Goal: Obtain resource: Download file/media

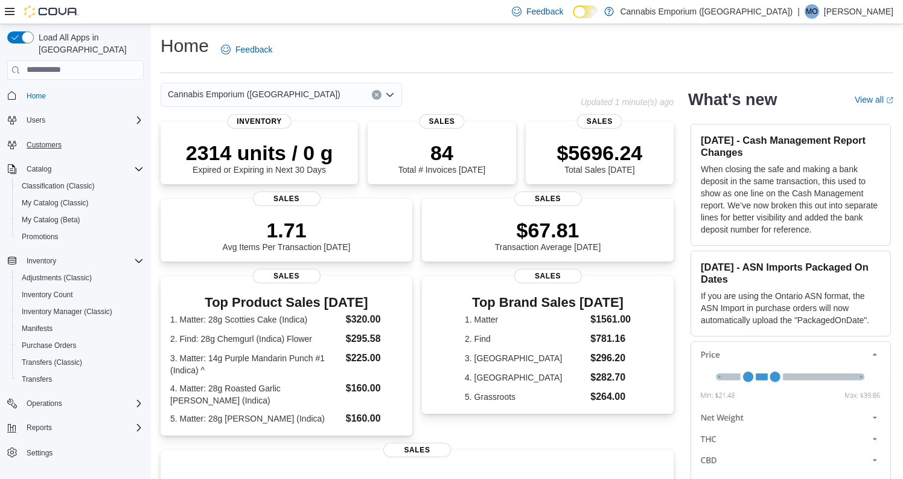
click at [54, 140] on span "Customers" at bounding box center [44, 145] width 35 height 10
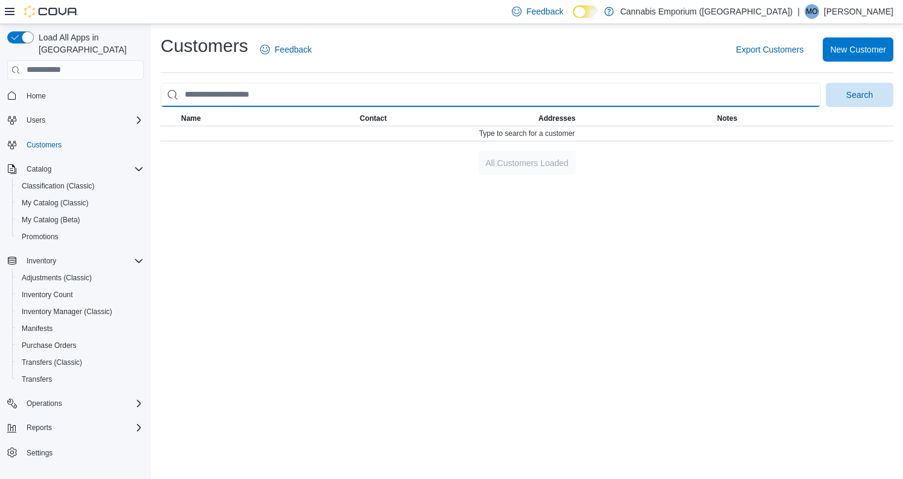
click at [311, 97] on input "search" at bounding box center [491, 95] width 660 height 24
type input "*"
click at [859, 94] on button "Search" at bounding box center [860, 95] width 68 height 24
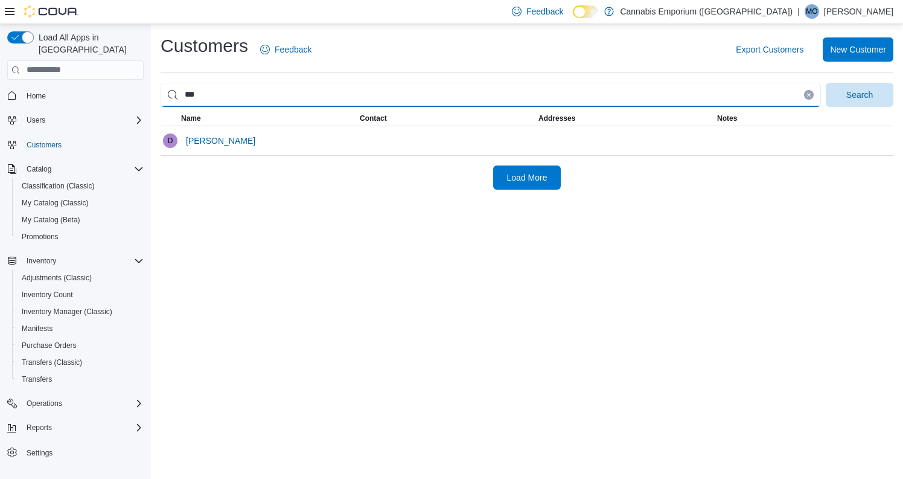
click at [859, 94] on button "Search" at bounding box center [860, 95] width 68 height 24
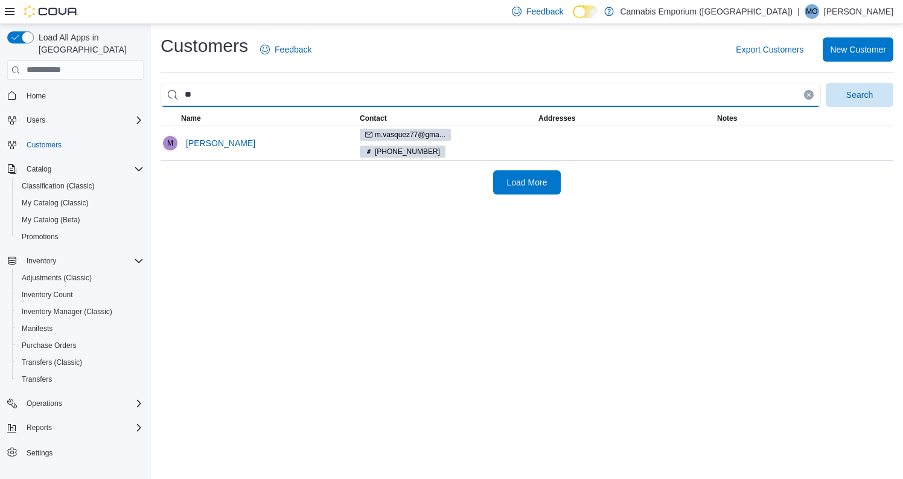
type input "*"
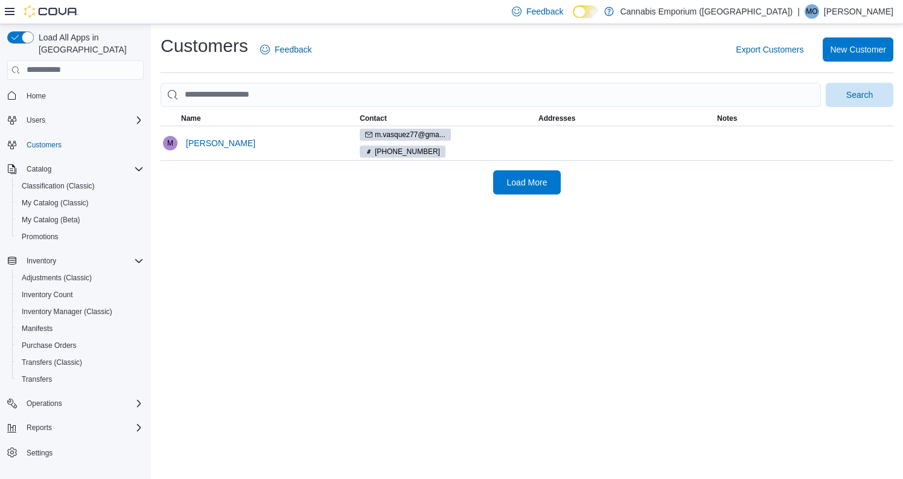
click at [18, 88] on span "Home" at bounding box center [75, 95] width 136 height 15
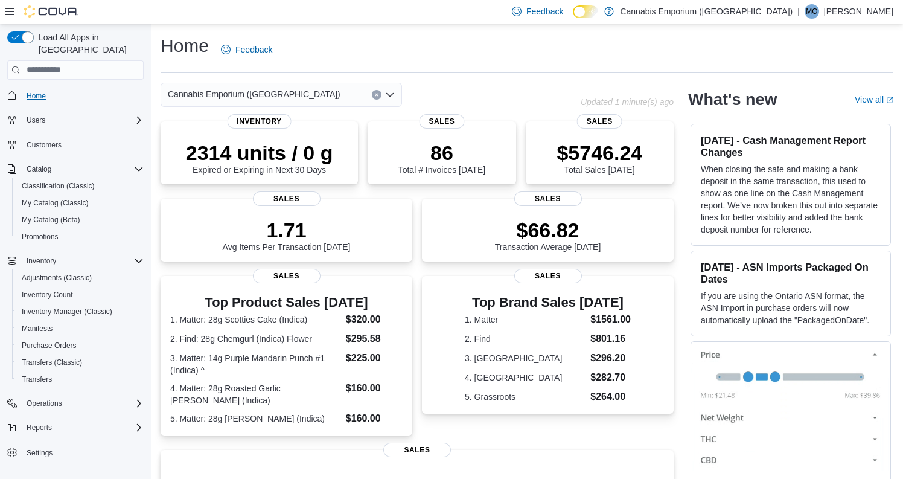
click at [42, 91] on span "Home" at bounding box center [36, 96] width 19 height 10
click at [30, 82] on nav "Home Users Customers Catalog Classification (Classic) My Catalog (Classic) My C…" at bounding box center [75, 287] width 136 height 410
click at [31, 91] on span "Home" at bounding box center [36, 96] width 19 height 10
click at [250, 114] on span "Inventory" at bounding box center [259, 120] width 65 height 14
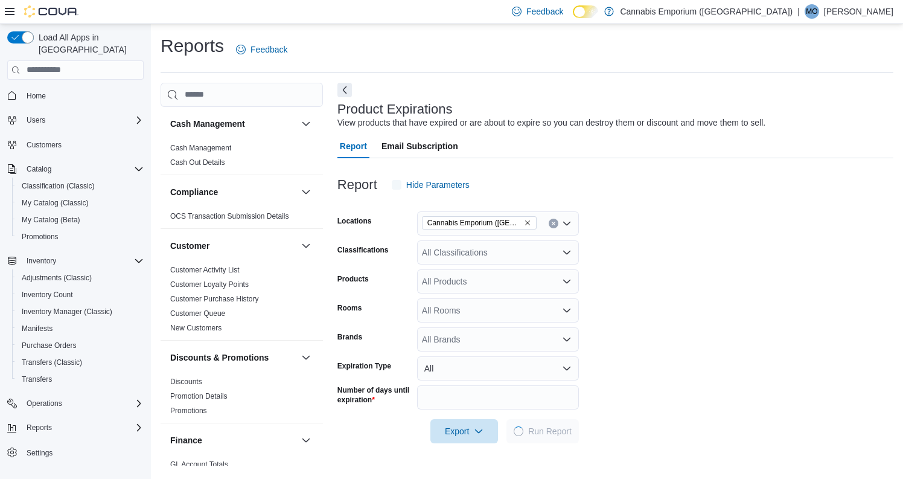
scroll to position [27, 0]
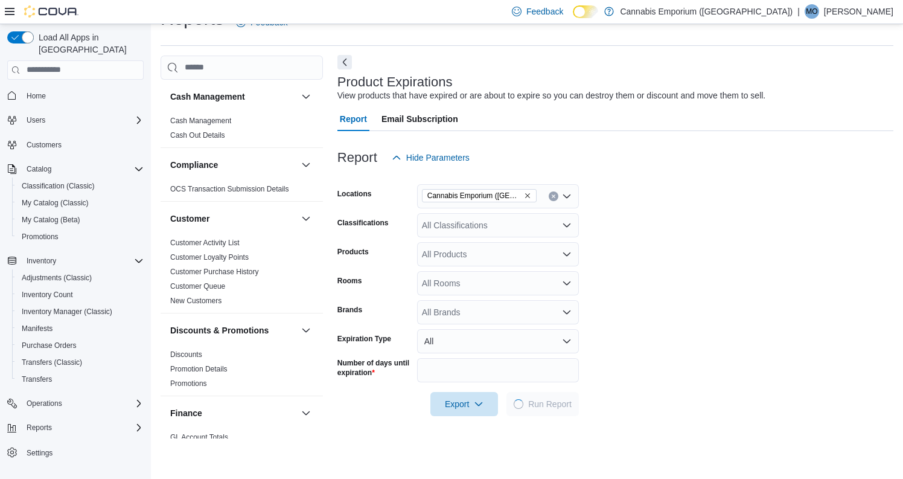
click at [343, 68] on button "Next" at bounding box center [344, 62] width 14 height 14
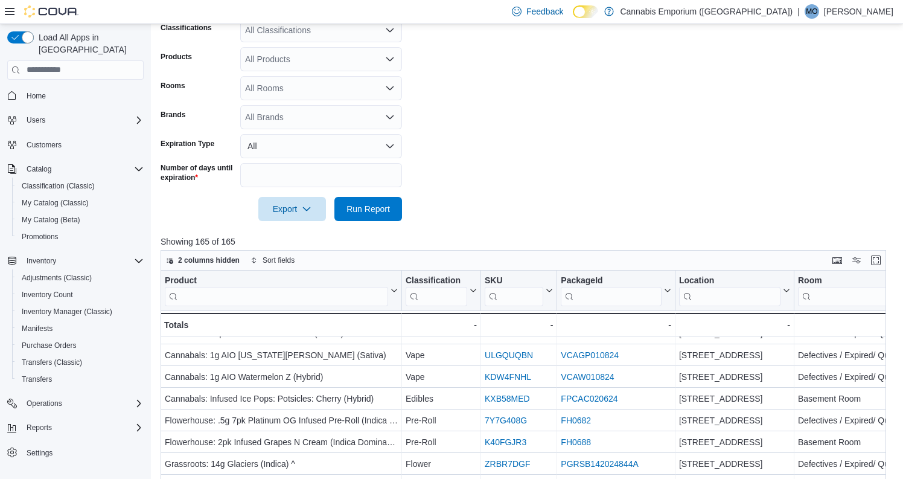
scroll to position [170, 0]
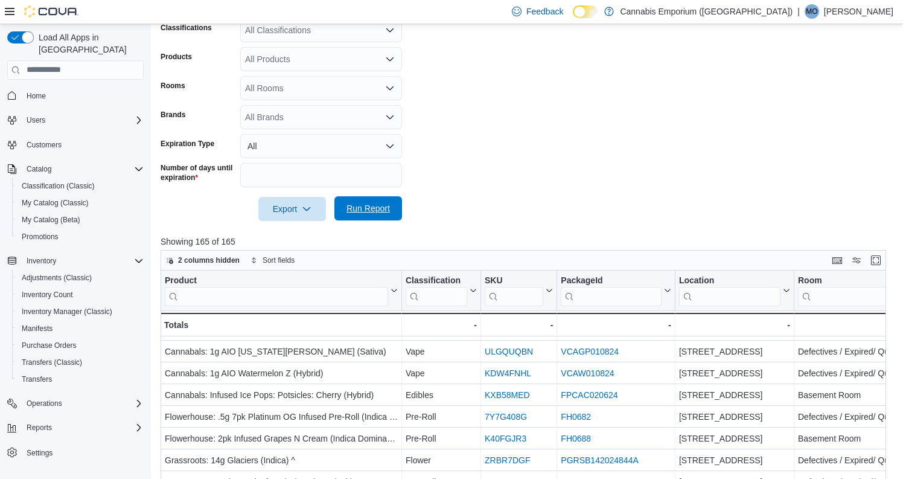
click at [382, 210] on span "Run Report" at bounding box center [367, 208] width 43 height 12
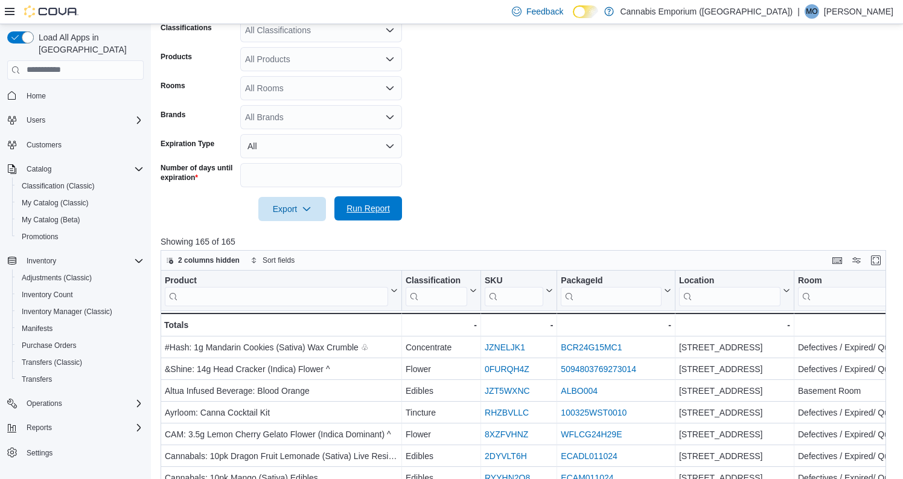
click at [384, 212] on span "Run Report" at bounding box center [367, 208] width 43 height 12
click at [304, 216] on span "Export" at bounding box center [292, 208] width 53 height 24
click at [308, 234] on span "Export to Excel" at bounding box center [294, 233] width 54 height 10
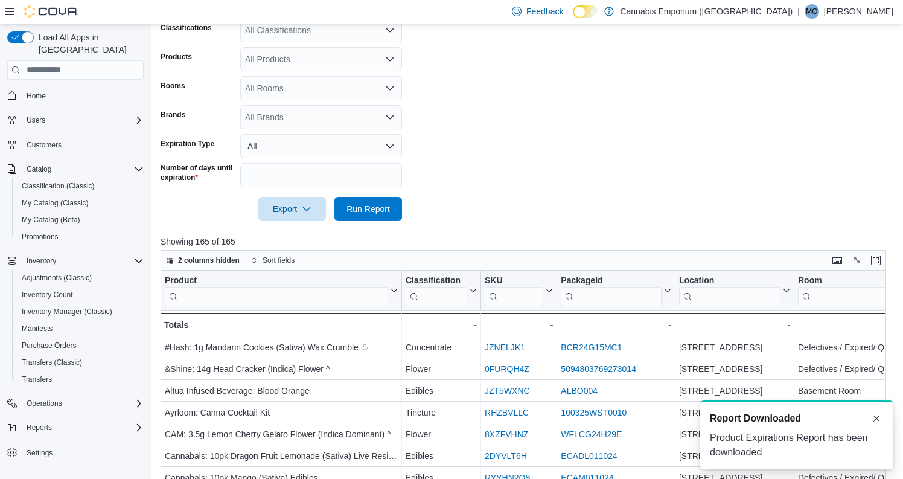
scroll to position [0, 0]
